Goal: Task Accomplishment & Management: Use online tool/utility

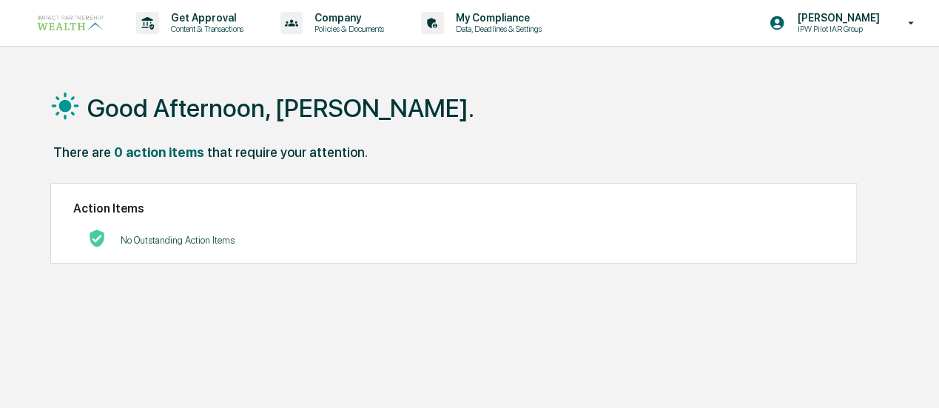
click at [199, 7] on div "Get Approval Content & Transactions" at bounding box center [194, 23] width 129 height 46
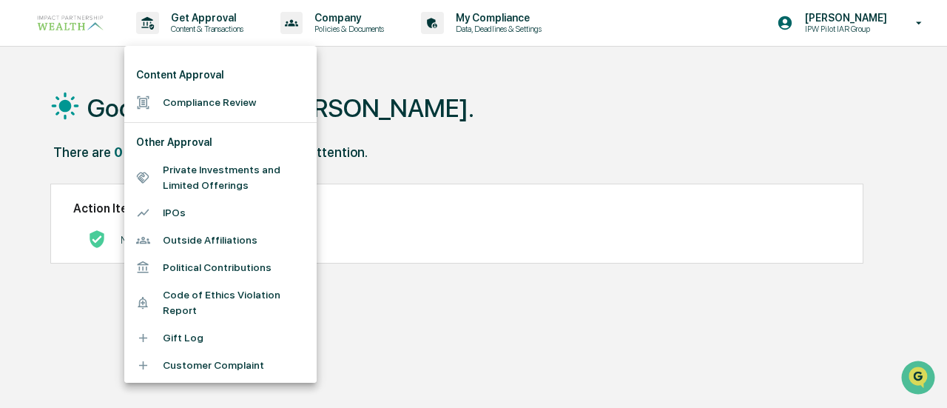
click at [178, 101] on li "Compliance Review" at bounding box center [220, 102] width 192 height 27
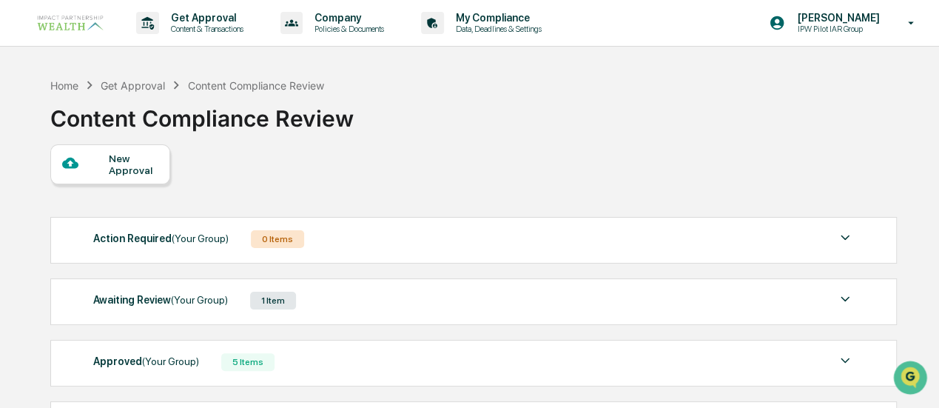
click at [167, 295] on div "Awaiting Review (Your Group)" at bounding box center [160, 299] width 135 height 19
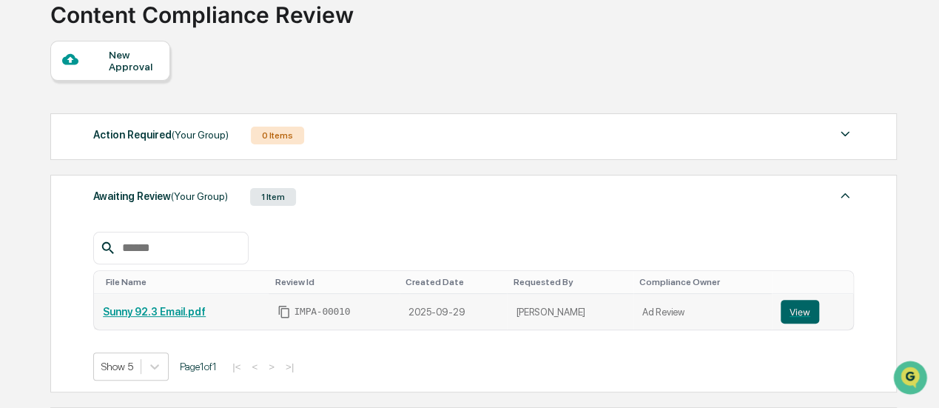
scroll to position [222, 0]
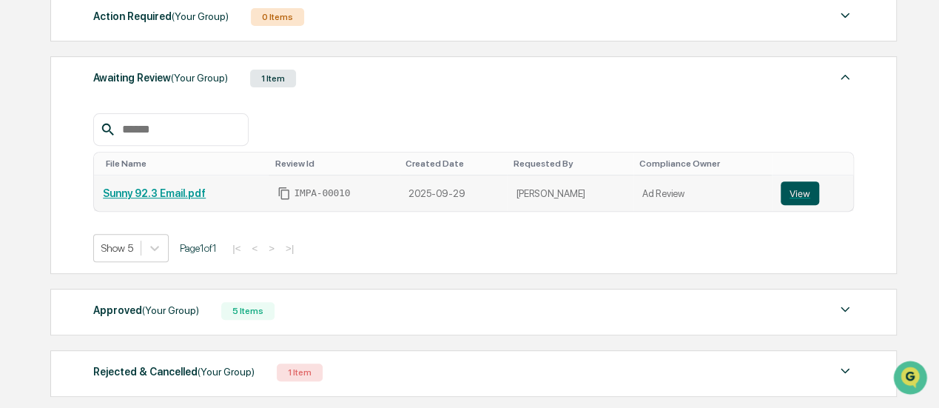
click at [800, 192] on button "View" at bounding box center [799, 193] width 38 height 24
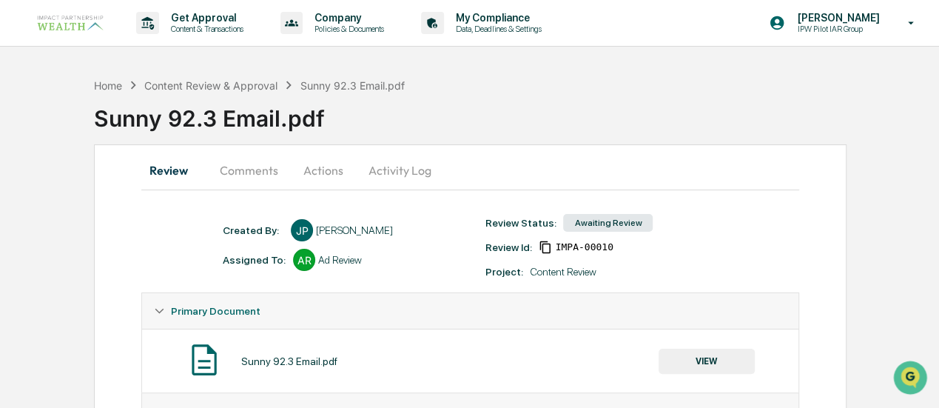
click at [246, 169] on button "Comments" at bounding box center [249, 170] width 82 height 36
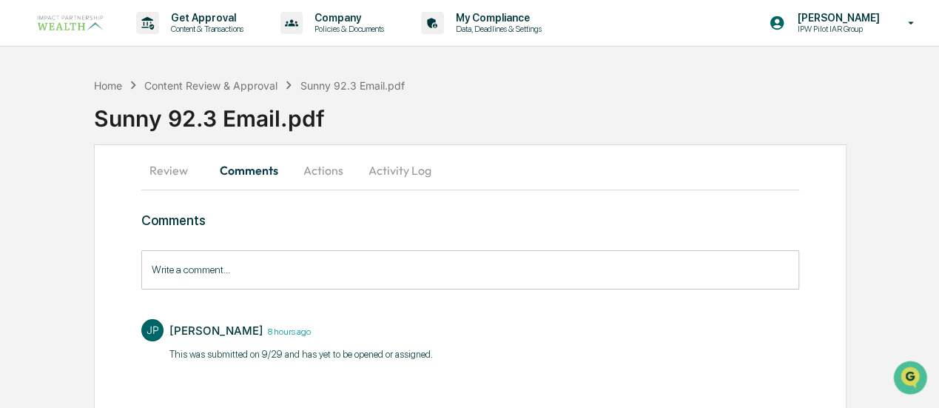
click at [324, 169] on button "Actions" at bounding box center [323, 170] width 67 height 36
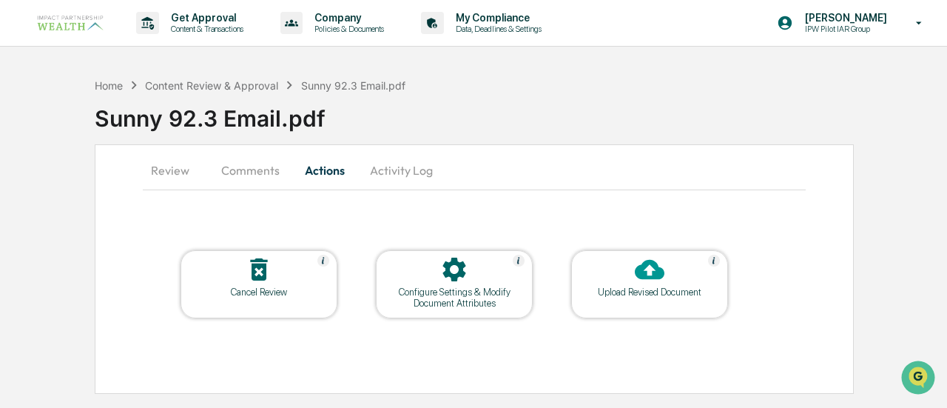
click at [399, 168] on button "Activity Log" at bounding box center [401, 170] width 87 height 36
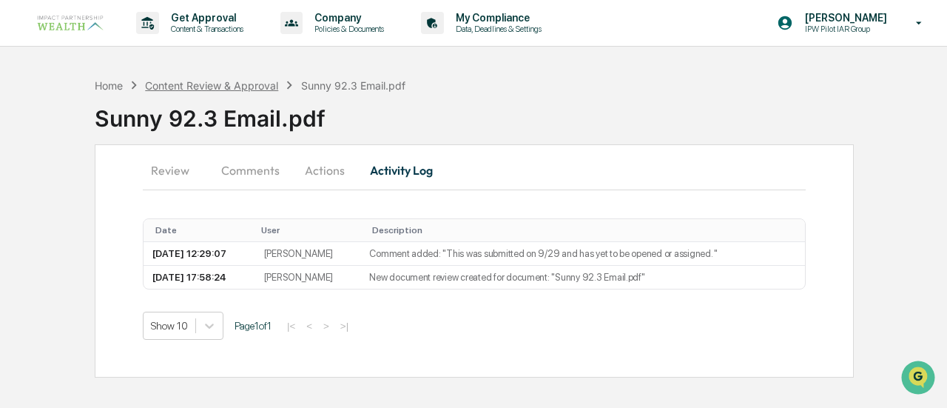
click at [206, 88] on div "Content Review & Approval" at bounding box center [211, 85] width 133 height 13
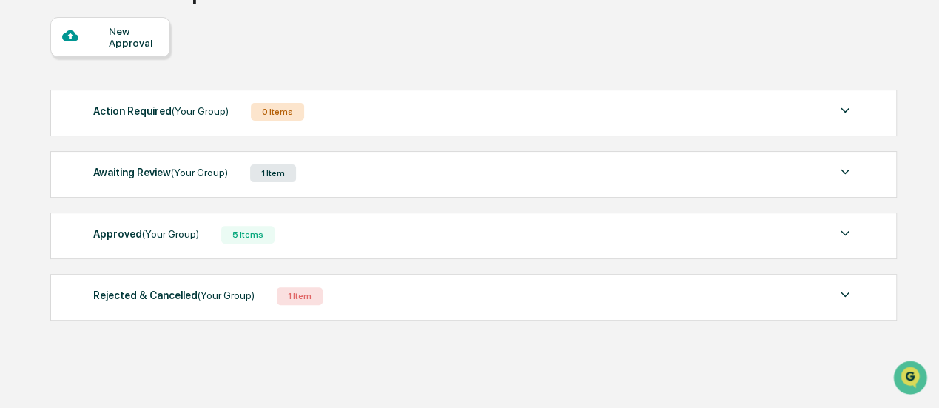
scroll to position [131, 0]
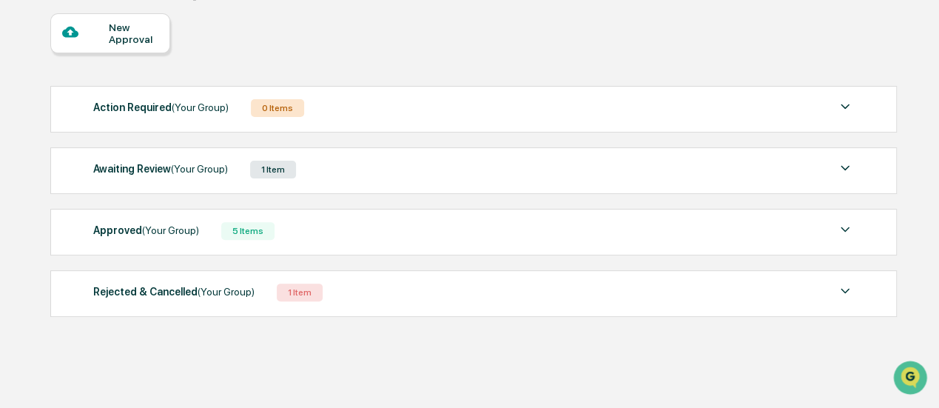
click at [142, 230] on span "(Your Group)" at bounding box center [170, 230] width 57 height 12
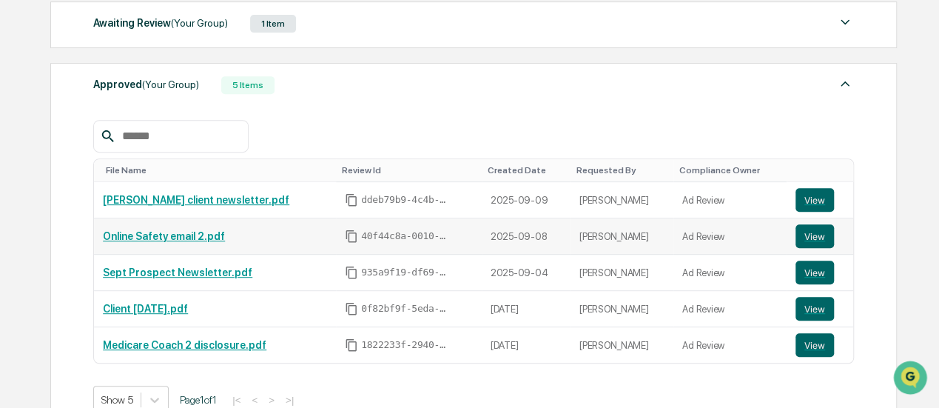
scroll to position [279, 0]
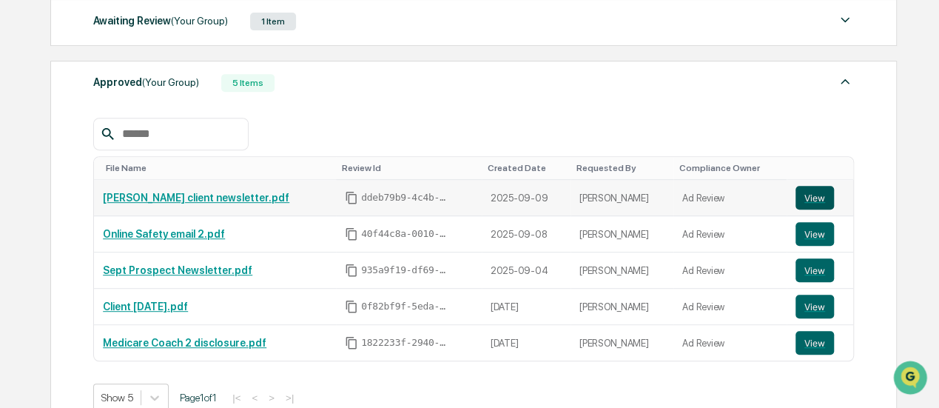
click at [807, 197] on button "View" at bounding box center [814, 198] width 38 height 24
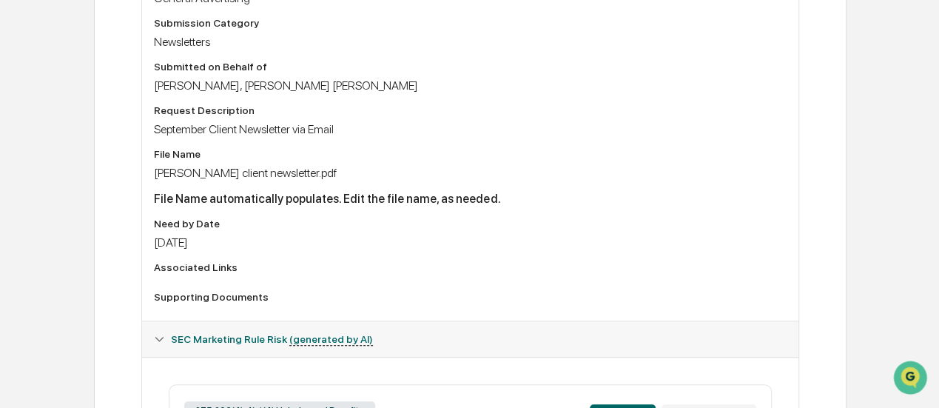
scroll to position [10, 0]
